Goal: Information Seeking & Learning: Find specific fact

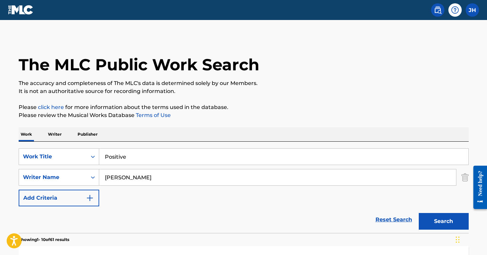
click at [165, 159] on input "Positive" at bounding box center [283, 156] width 369 height 16
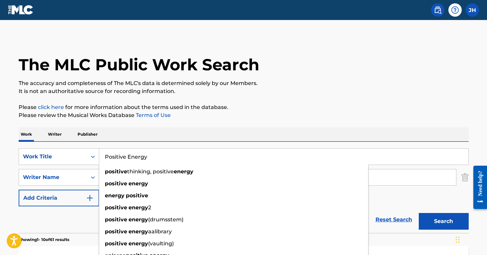
type input "Positive Energy"
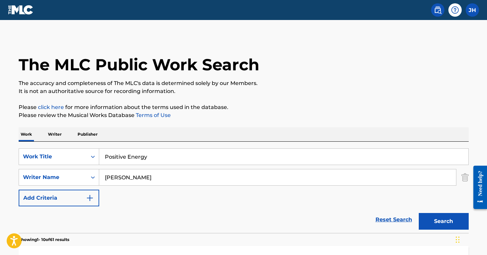
click at [238, 114] on p "Please review the Musical Works Database Terms of Use" at bounding box center [244, 115] width 450 height 8
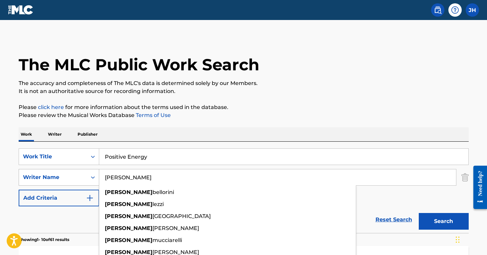
drag, startPoint x: 134, startPoint y: 181, endPoint x: 95, endPoint y: 173, distance: 40.0
click at [95, 173] on div "SearchWithCriteria116dbbdc-024a-4998-a937-827a545fd73a Writer Name [PERSON_NAME…" at bounding box center [244, 177] width 450 height 17
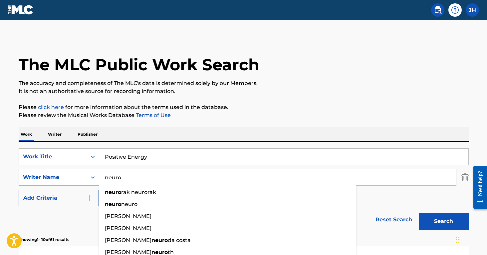
click at [443, 221] on button "Search" at bounding box center [444, 221] width 50 height 17
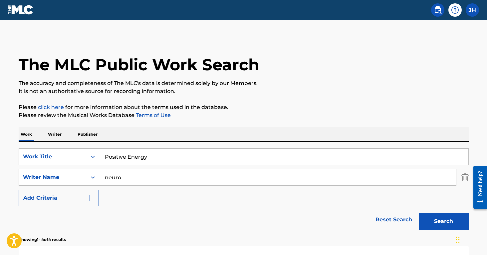
drag, startPoint x: 130, startPoint y: 173, endPoint x: 131, endPoint y: 178, distance: 4.9
click at [131, 178] on input "neuro" at bounding box center [277, 177] width 357 height 16
type input "Tobacco"
click at [443, 221] on button "Search" at bounding box center [444, 221] width 50 height 17
click at [465, 179] on img "Search Form" at bounding box center [464, 177] width 7 height 17
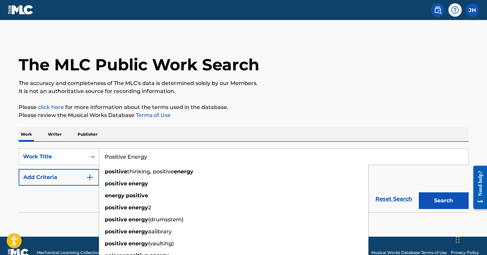
drag, startPoint x: 159, startPoint y: 155, endPoint x: 91, endPoint y: 151, distance: 68.1
click at [91, 151] on div "SearchWithCriteriad829f82d-b6b1-4910-a351-f1e0aa58a5f5 Work Title Positive Ener…" at bounding box center [244, 156] width 450 height 17
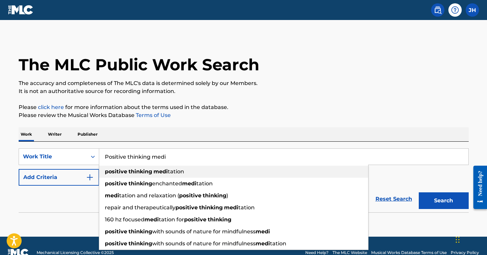
click at [112, 175] on div "positive thinking medi tation" at bounding box center [233, 171] width 269 height 12
type input "positive thinking meditation"
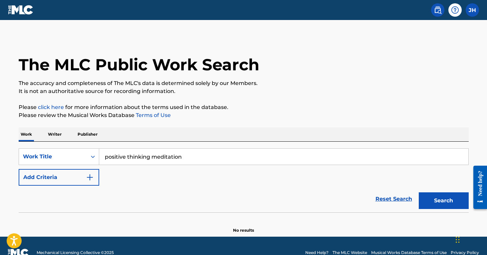
click at [443, 200] on button "Search" at bounding box center [444, 200] width 50 height 17
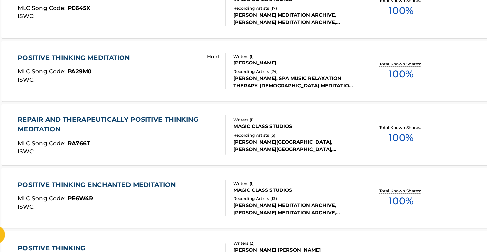
scroll to position [131, 0]
